Goal: Task Accomplishment & Management: Manage account settings

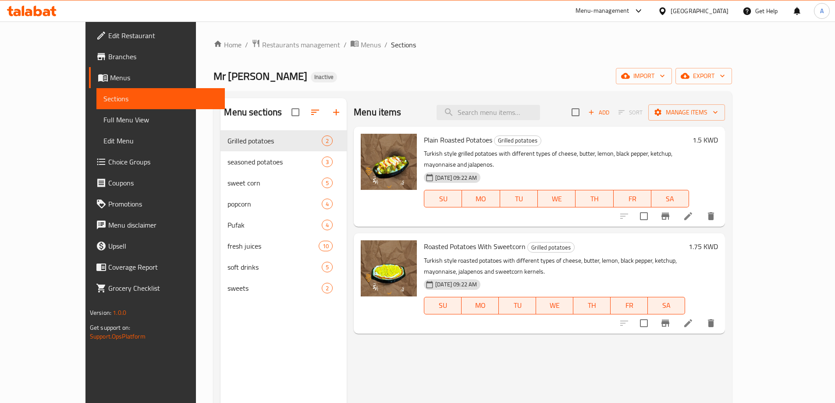
drag, startPoint x: 58, startPoint y: 11, endPoint x: 53, endPoint y: 11, distance: 4.8
click at [57, 11] on div at bounding box center [32, 11] width 64 height 18
click at [50, 10] on icon at bounding box center [32, 11] width 50 height 11
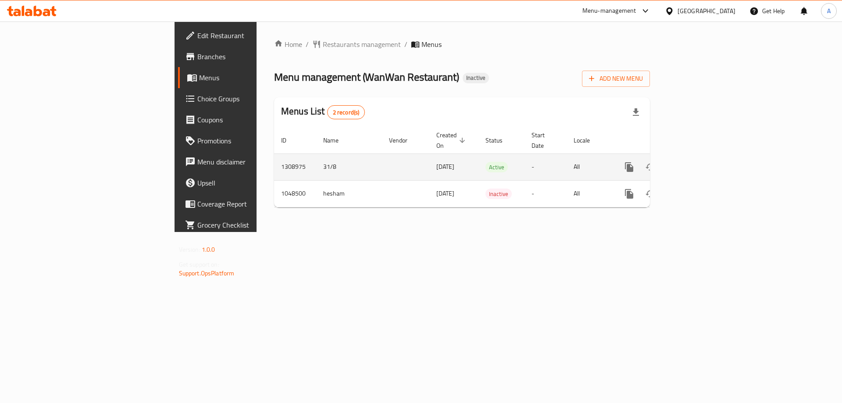
drag, startPoint x: 323, startPoint y: 158, endPoint x: 397, endPoint y: 158, distance: 74.1
click at [429, 158] on td "[DATE]" at bounding box center [453, 166] width 49 height 27
click at [697, 162] on icon "enhanced table" at bounding box center [692, 167] width 11 height 11
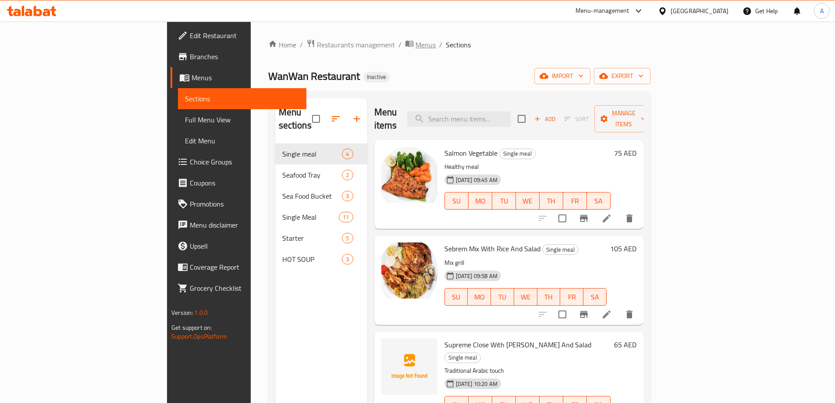
click at [405, 44] on span "breadcrumb" at bounding box center [410, 44] width 11 height 11
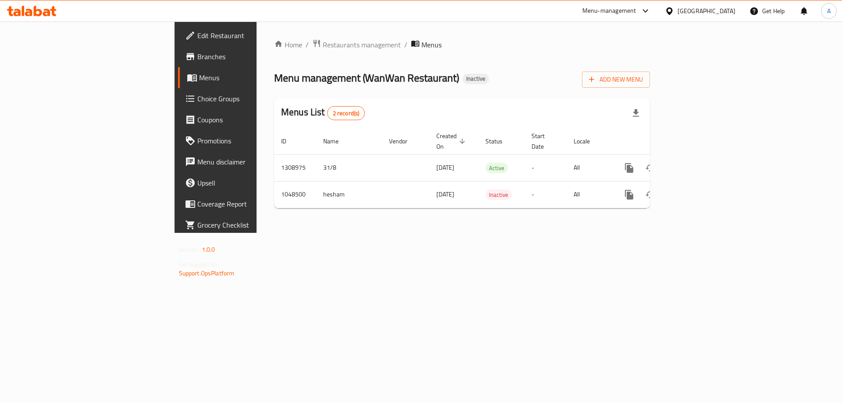
drag, startPoint x: 25, startPoint y: 55, endPoint x: 89, endPoint y: 65, distance: 63.9
click at [197, 55] on span "Branches" at bounding box center [252, 56] width 111 height 11
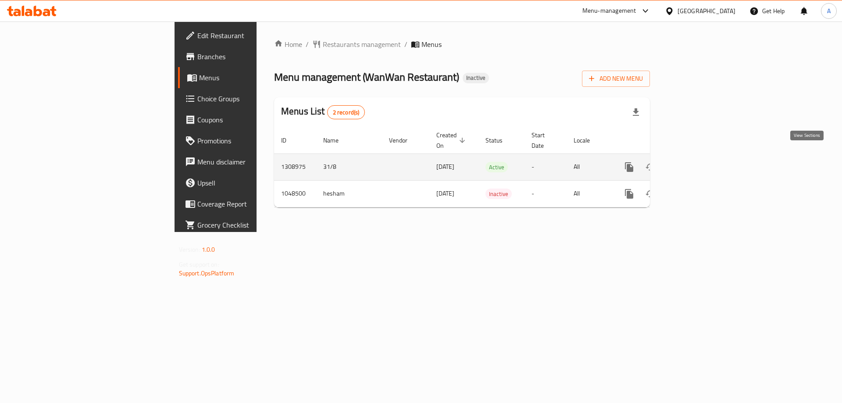
click at [697, 162] on icon "enhanced table" at bounding box center [692, 167] width 11 height 11
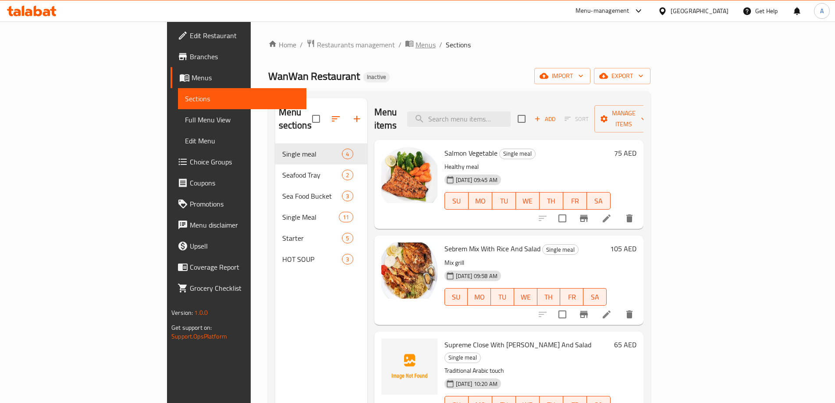
click at [416, 50] on span "Menus" at bounding box center [426, 44] width 20 height 11
